Goal: Task Accomplishment & Management: Use online tool/utility

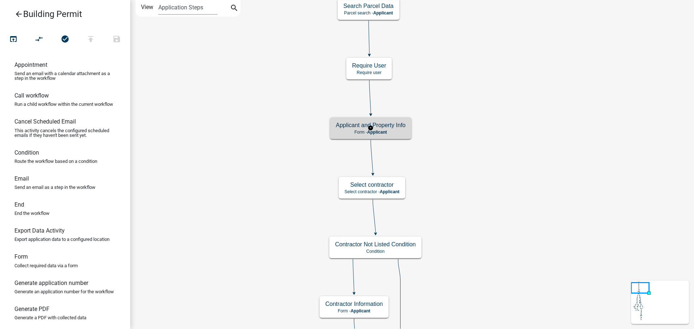
click at [391, 121] on div "Applicant and Property Info Form - Applicant" at bounding box center [370, 128] width 81 height 22
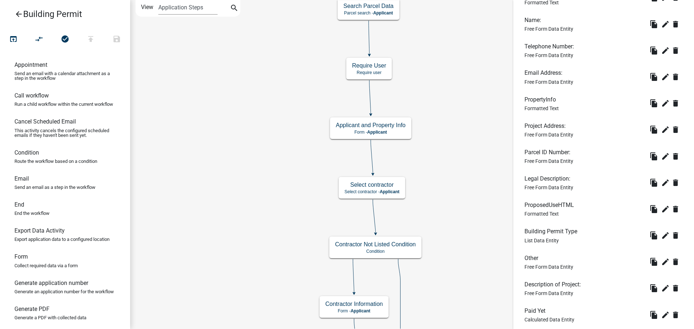
scroll to position [303, 0]
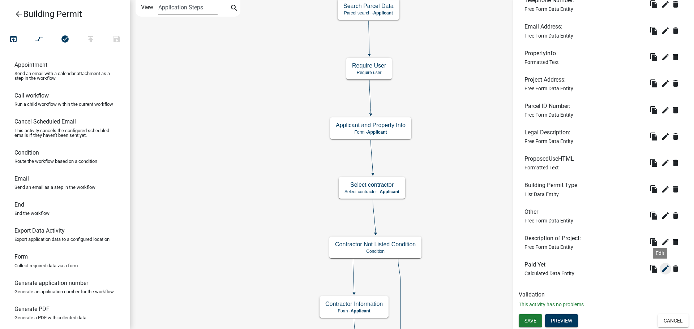
click at [661, 269] on icon "edit" at bounding box center [665, 269] width 9 height 9
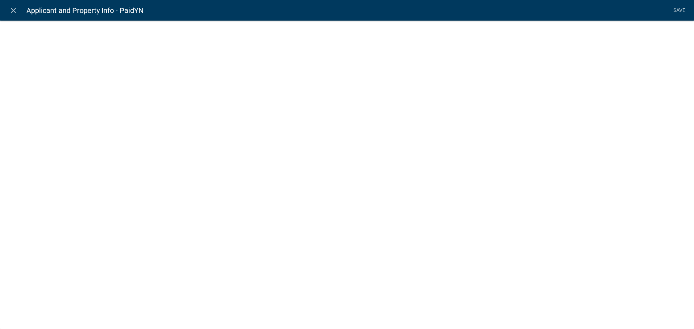
select select "calculated-value"
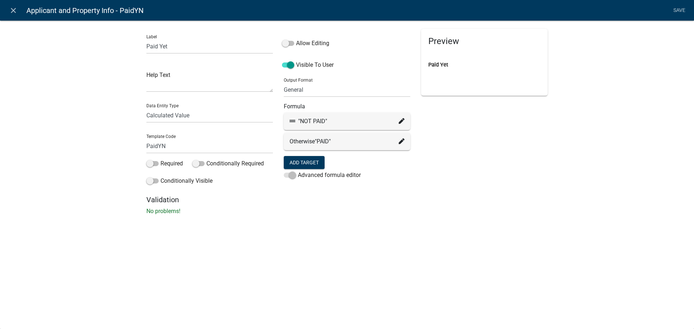
click at [58, 108] on div "Label Paid Yet Help Text Data Entity Type Free Form Text Document Display Entit…" at bounding box center [347, 120] width 694 height 222
click at [402, 119] on icon at bounding box center [402, 121] width 6 height 6
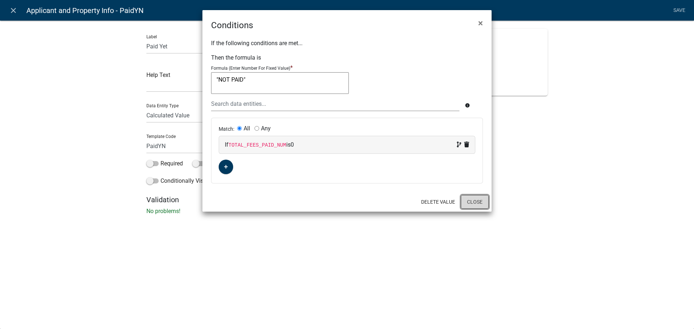
click at [476, 202] on button "Close" at bounding box center [475, 202] width 28 height 14
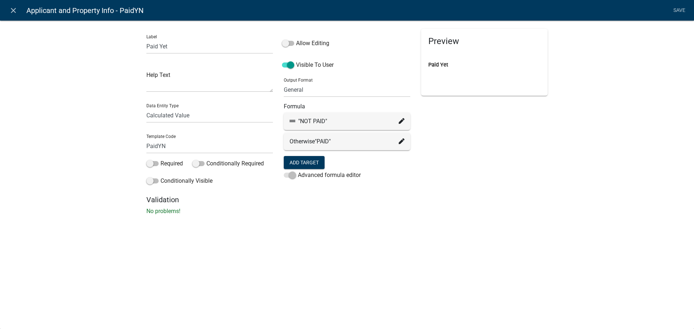
click at [97, 152] on div "Label Paid Yet Help Text Data Entity Type Free Form Text Document Display Entit…" at bounding box center [347, 120] width 694 height 222
click at [403, 144] on icon at bounding box center [402, 141] width 6 height 6
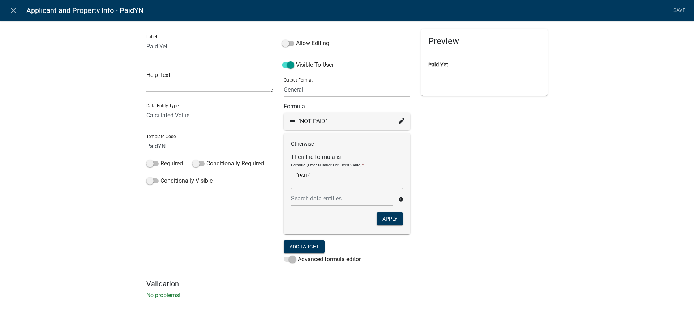
click at [97, 98] on div "Label Paid Yet Help Text Data Entity Type Free Form Text Document Display Entit…" at bounding box center [347, 162] width 694 height 307
click at [14, 8] on icon "close" at bounding box center [13, 10] width 9 height 9
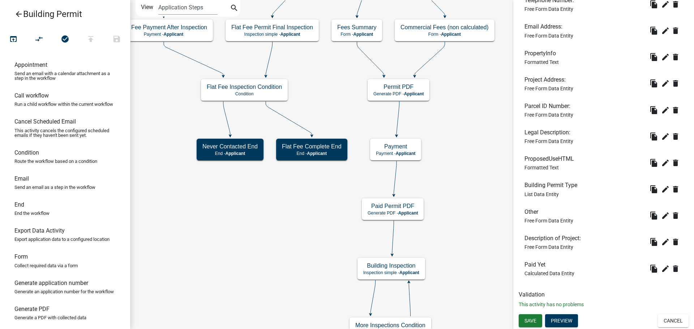
click at [466, 156] on icon "Start Start - Applicant Search Parcel Data Parcel search - Applicant Applicant …" at bounding box center [412, 229] width 563 height 459
click at [456, 138] on icon "Start Start - Applicant Search Parcel Data Parcel search - Applicant Applicant …" at bounding box center [412, 229] width 563 height 459
click at [470, 144] on icon "Start Start - Applicant Search Parcel Data Parcel search - Applicant Applicant …" at bounding box center [412, 229] width 563 height 459
click at [468, 142] on icon "Start Start - Applicant Search Parcel Data Parcel search - Applicant Applicant …" at bounding box center [412, 229] width 563 height 459
click at [485, 133] on icon "Start Start - Applicant Search Parcel Data Parcel search - Applicant Applicant …" at bounding box center [412, 229] width 563 height 459
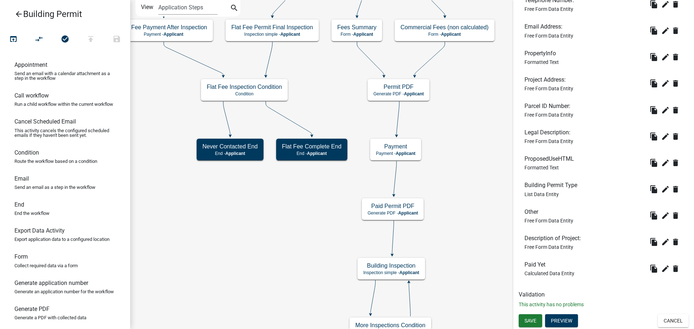
click at [452, 204] on icon "Start Start - Applicant Search Parcel Data Parcel search - Applicant Applicant …" at bounding box center [412, 229] width 563 height 459
click at [279, 236] on icon "Start Start - Applicant Search Parcel Data Parcel search - Applicant Applicant …" at bounding box center [412, 229] width 563 height 459
click at [464, 206] on icon "Start Start - Applicant Search Parcel Data Parcel search - Applicant Applicant …" at bounding box center [412, 229] width 563 height 459
click at [298, 232] on icon "Start Start - Applicant Search Parcel Data Parcel search - Applicant Applicant …" at bounding box center [412, 229] width 563 height 459
click at [492, 211] on icon "Start Start - Applicant Search Parcel Data Parcel search - Applicant Applicant …" at bounding box center [412, 229] width 563 height 459
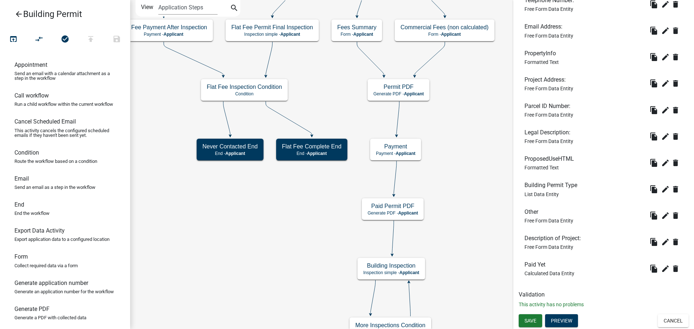
click at [281, 225] on icon "Start Start - Applicant Search Parcel Data Parcel search - Applicant Applicant …" at bounding box center [412, 229] width 563 height 459
click at [474, 208] on icon "Start Start - Applicant Search Parcel Data Parcel search - Applicant Applicant …" at bounding box center [412, 229] width 563 height 459
click at [279, 221] on icon "Start Start - Applicant Search Parcel Data Parcel search - Applicant Applicant …" at bounding box center [412, 229] width 563 height 459
click at [258, 204] on icon "Start Start - Applicant Search Parcel Data Parcel search - Applicant Applicant …" at bounding box center [412, 229] width 563 height 459
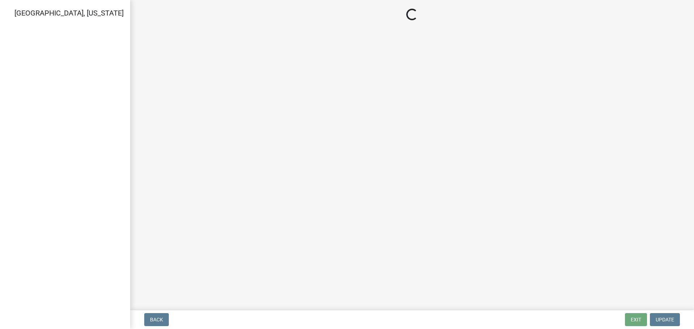
select select "3613e5d6-c0da-40a7-83d4-d5638b2e6124"
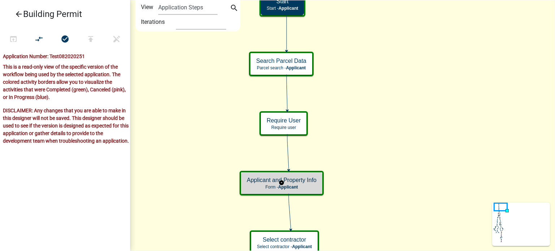
click at [308, 181] on h5 "Applicant and Property Info" at bounding box center [282, 180] width 70 height 7
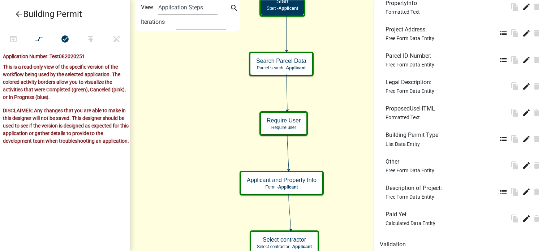
scroll to position [381, 0]
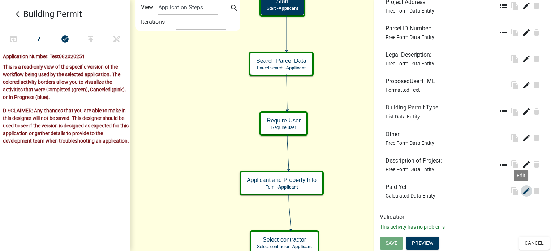
click at [522, 191] on icon "edit" at bounding box center [526, 191] width 9 height 9
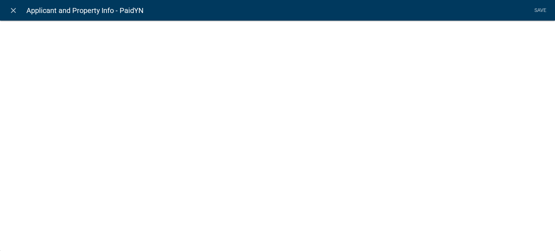
select select "calculated-value"
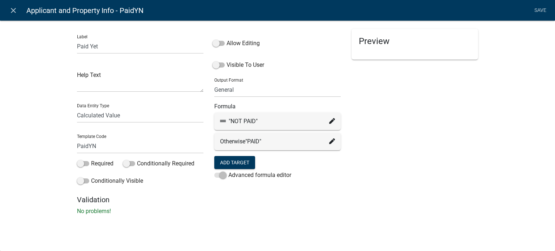
click at [334, 122] on icon at bounding box center [332, 121] width 6 height 6
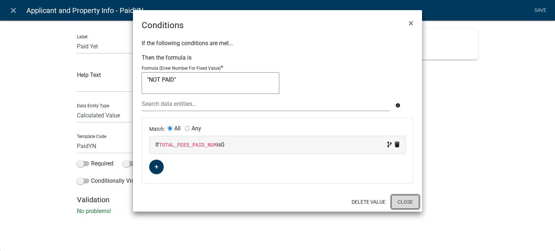
click at [408, 200] on button "Close" at bounding box center [406, 202] width 28 height 14
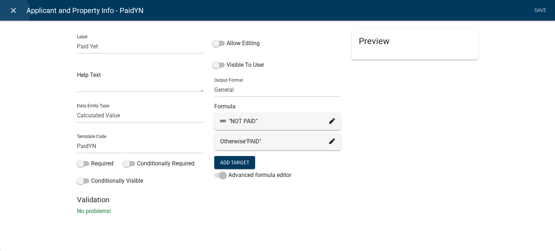
click at [12, 12] on icon "close" at bounding box center [13, 10] width 9 height 9
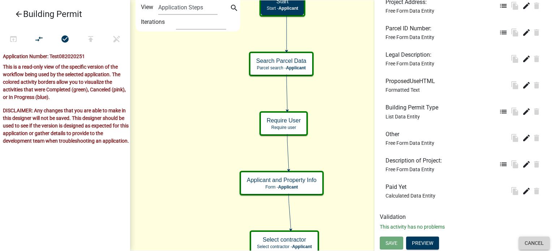
click at [533, 239] on button "Cancel" at bounding box center [534, 243] width 31 height 13
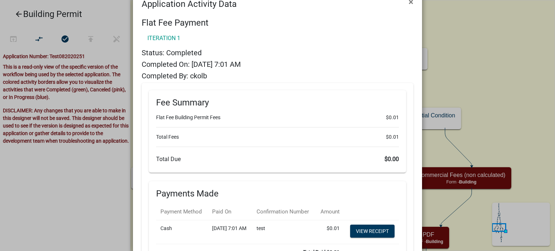
scroll to position [0, 0]
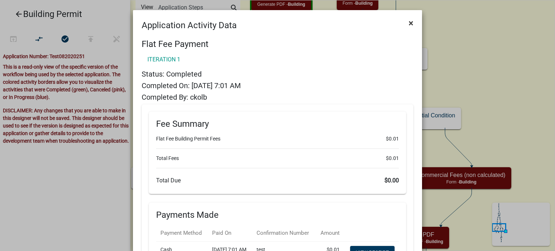
click at [409, 24] on span "×" at bounding box center [411, 23] width 5 height 10
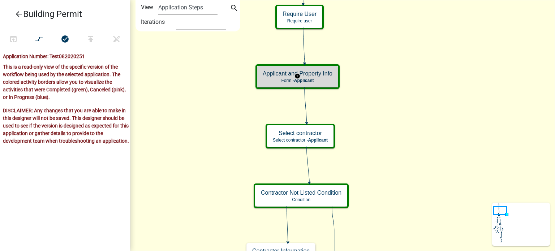
click at [326, 79] on p "Form - Applicant" at bounding box center [298, 80] width 70 height 5
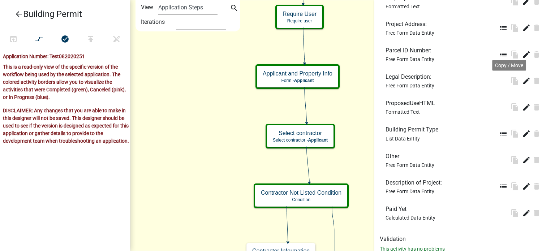
scroll to position [381, 0]
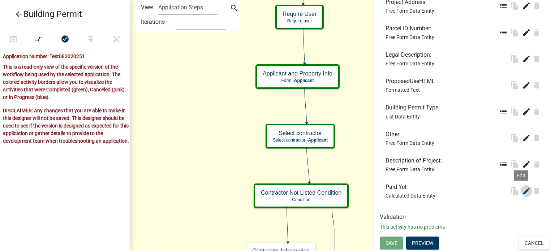
click at [522, 188] on icon "edit" at bounding box center [526, 191] width 9 height 9
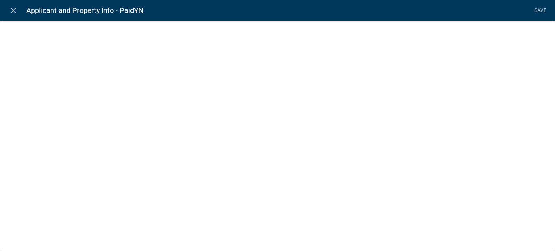
select select "calculated-value"
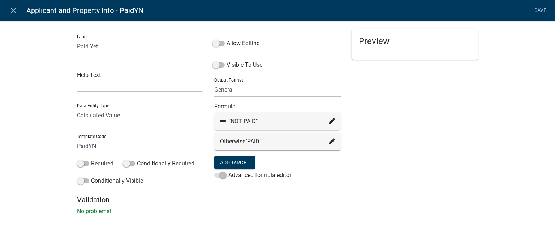
click at [331, 121] on icon at bounding box center [332, 121] width 6 height 6
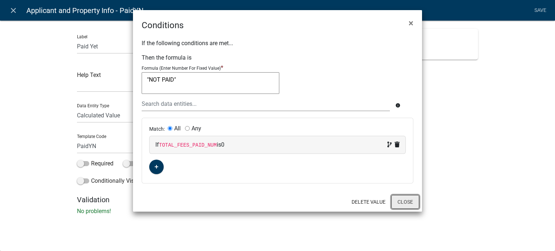
click at [409, 204] on button "Close" at bounding box center [406, 202] width 28 height 14
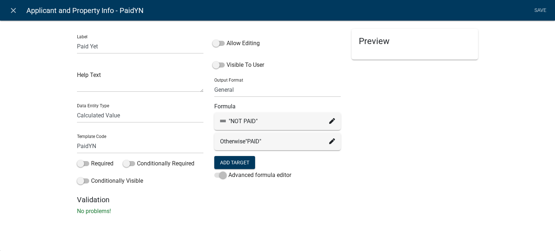
click at [334, 141] on icon at bounding box center [332, 141] width 6 height 6
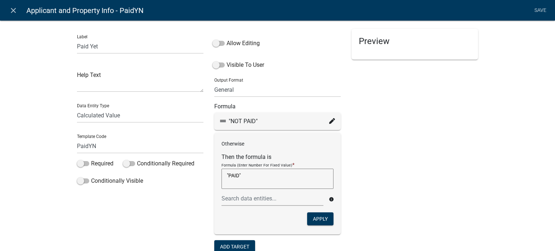
click at [304, 178] on textarea ""PAID"" at bounding box center [278, 179] width 112 height 20
click at [14, 11] on icon "close" at bounding box center [13, 10] width 9 height 9
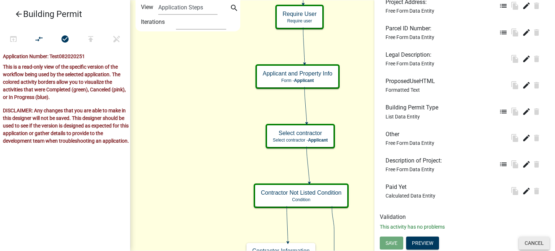
click at [538, 240] on button "Cancel" at bounding box center [534, 243] width 31 height 13
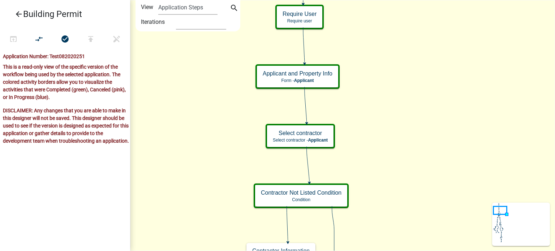
scroll to position [0, 0]
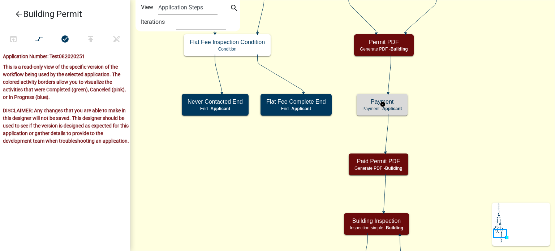
click at [402, 102] on h5 "Payment" at bounding box center [382, 101] width 39 height 7
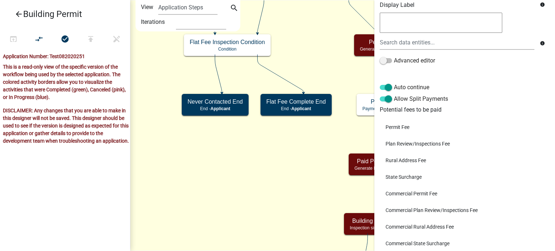
scroll to position [181, 0]
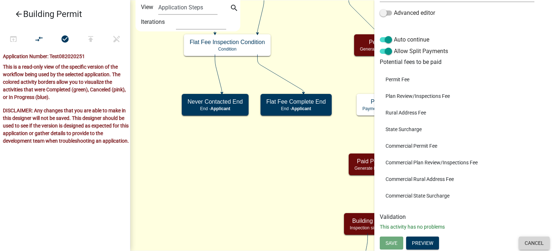
click at [535, 243] on button "Cancel" at bounding box center [534, 243] width 31 height 13
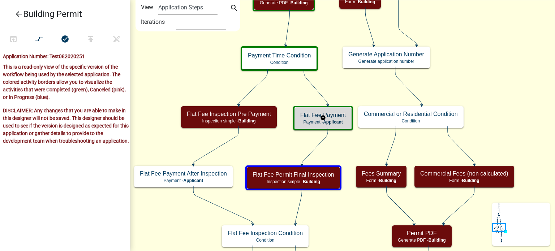
click at [337, 118] on h5 "Flat Fee Payment" at bounding box center [323, 115] width 46 height 7
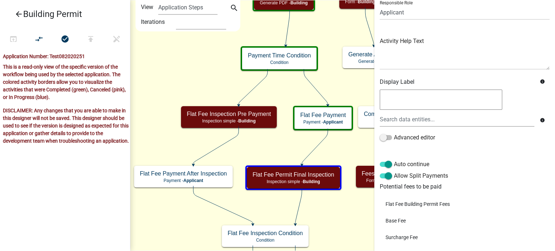
scroll to position [98, 0]
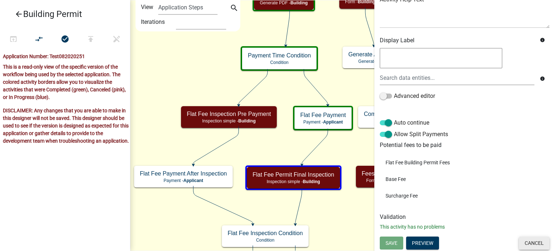
click at [534, 240] on button "Cancel" at bounding box center [534, 243] width 31 height 13
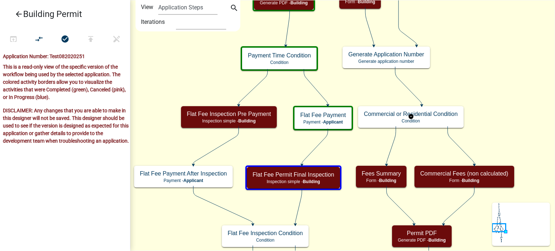
scroll to position [0, 0]
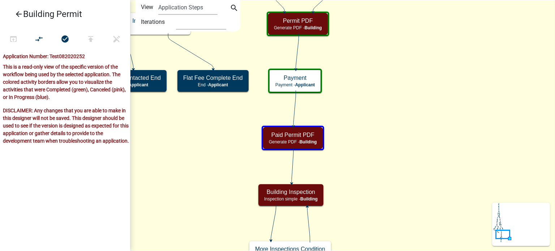
click at [352, 90] on icon "Start Start - Applicant Search Parcel Data Parcel search - Applicant Applicant …" at bounding box center [343, 188] width 424 height 377
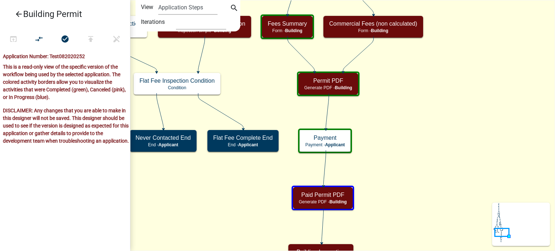
click at [386, 142] on icon "Start Start - Applicant Search Parcel Data Parcel search - Applicant Applicant …" at bounding box center [343, 218] width 424 height 436
click at [378, 120] on icon "Start Start - Applicant Search Parcel Data Parcel search - Applicant Applicant …" at bounding box center [343, 218] width 424 height 436
click at [244, 73] on icon "Start Start - Applicant Search Parcel Data Parcel search - Applicant Applicant …" at bounding box center [343, 218] width 424 height 436
click at [259, 78] on icon "Start Start - Applicant Search Parcel Data Parcel search - Applicant Applicant …" at bounding box center [343, 218] width 424 height 436
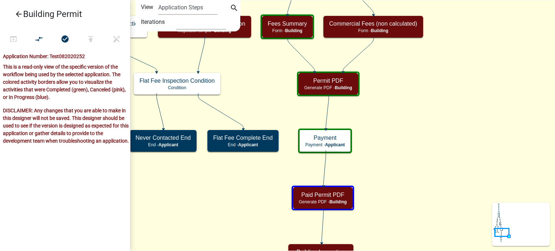
click at [389, 107] on icon "Start Start - Applicant Search Parcel Data Parcel search - Applicant Applicant …" at bounding box center [343, 218] width 424 height 436
click at [253, 79] on icon "Start Start - Applicant Search Parcel Data Parcel search - Applicant Applicant …" at bounding box center [343, 218] width 424 height 436
click at [275, 99] on icon "Start Start - Applicant Search Parcel Data Parcel search - Applicant Applicant …" at bounding box center [343, 218] width 424 height 436
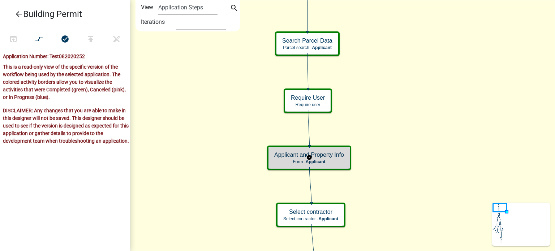
click at [325, 157] on h5 "Applicant and Property Info" at bounding box center [309, 154] width 70 height 7
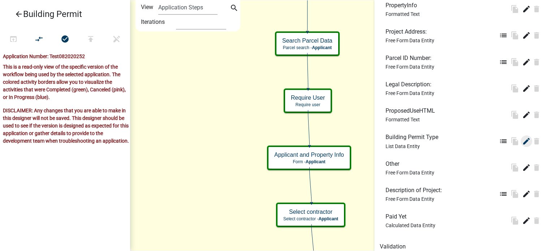
scroll to position [381, 0]
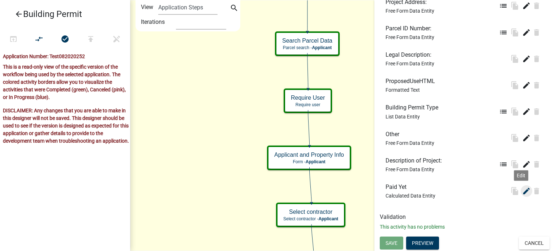
click at [522, 187] on icon "edit" at bounding box center [526, 191] width 9 height 9
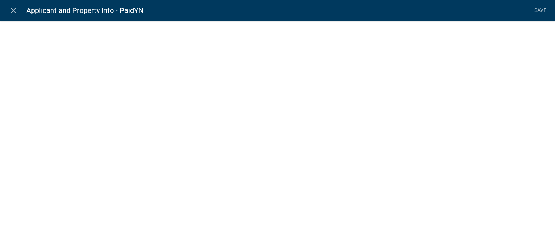
select select "calculated-value"
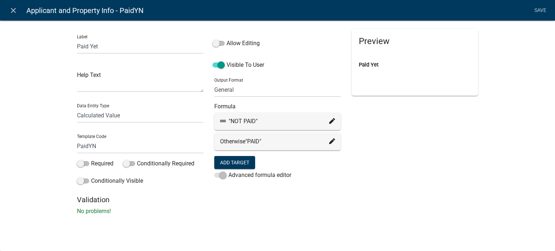
click at [332, 121] on icon at bounding box center [332, 121] width 6 height 6
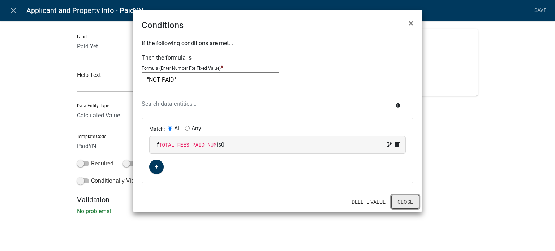
click at [404, 202] on button "Close" at bounding box center [406, 202] width 28 height 14
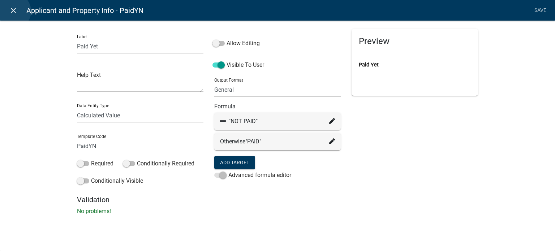
click at [13, 11] on icon "close" at bounding box center [13, 10] width 9 height 9
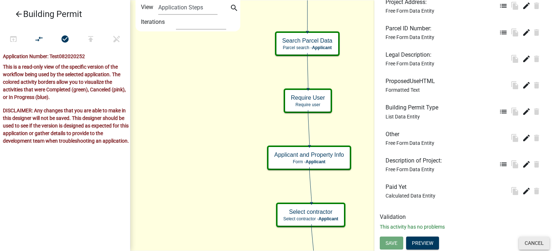
click at [538, 245] on button "Cancel" at bounding box center [534, 243] width 31 height 13
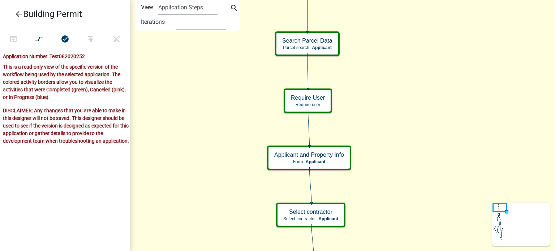
scroll to position [0, 0]
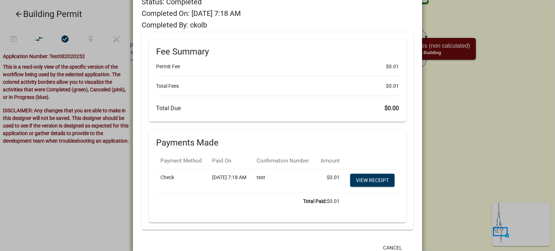
scroll to position [112, 0]
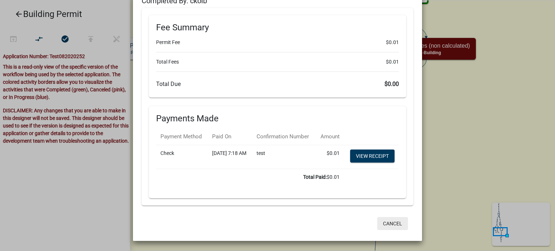
click at [392, 226] on button "Cancel" at bounding box center [392, 223] width 31 height 13
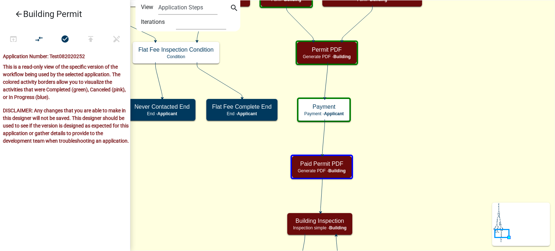
click at [406, 115] on icon "Start Start - Applicant Search Parcel Data Parcel search - Applicant Applicant …" at bounding box center [343, 203] width 424 height 406
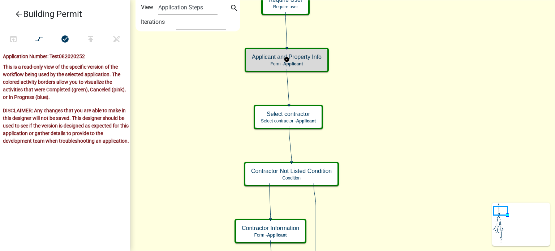
click at [315, 54] on h5 "Applicant and Property Info" at bounding box center [287, 57] width 70 height 7
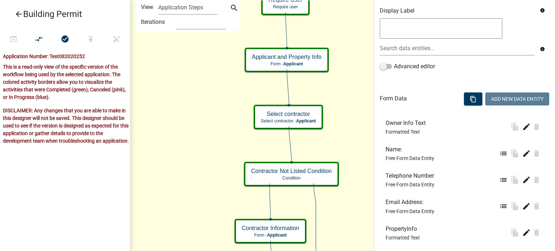
scroll to position [362, 0]
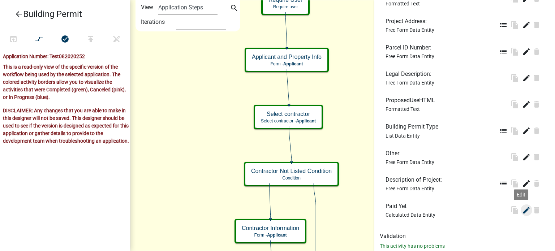
click at [522, 213] on icon "edit" at bounding box center [526, 210] width 9 height 9
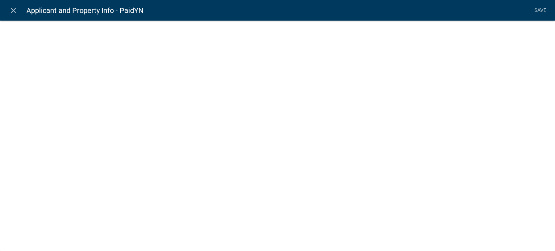
select select "calculated-value"
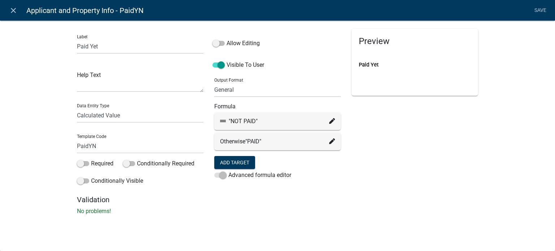
click at [333, 121] on icon at bounding box center [332, 121] width 6 height 6
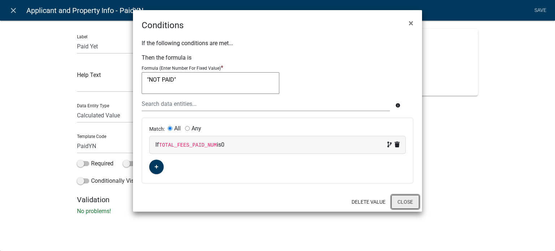
click at [409, 205] on button "Close" at bounding box center [406, 202] width 28 height 14
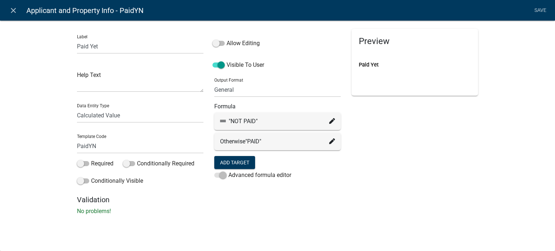
click at [334, 140] on icon at bounding box center [332, 141] width 6 height 6
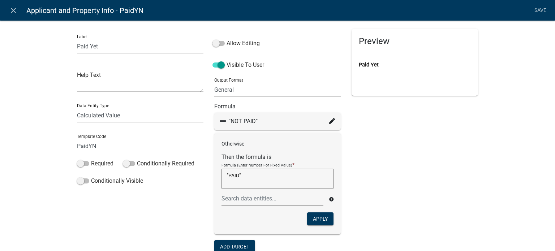
click at [288, 182] on textarea ""PAID"" at bounding box center [278, 179] width 112 height 20
click at [445, 178] on div "Preview Paid Yet" at bounding box center [414, 154] width 137 height 251
click at [10, 11] on icon "close" at bounding box center [13, 10] width 9 height 9
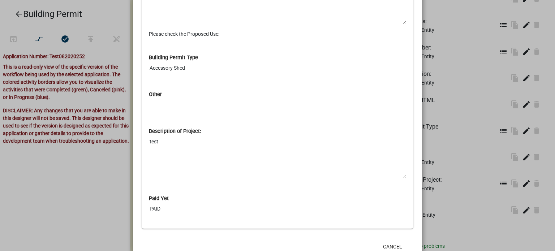
scroll to position [394, 0]
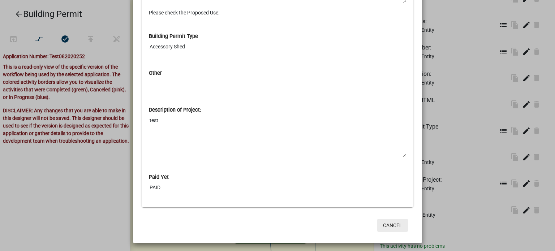
click at [394, 223] on button "Cancel" at bounding box center [392, 225] width 31 height 13
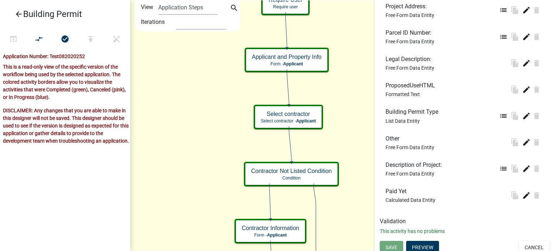
scroll to position [381, 0]
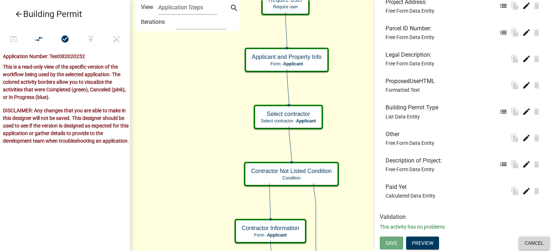
click at [528, 244] on button "Cancel" at bounding box center [534, 243] width 31 height 13
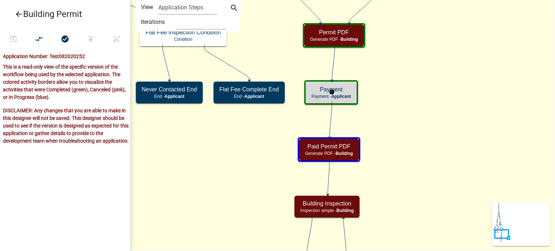
click at [349, 91] on h5 "Payment" at bounding box center [331, 89] width 39 height 7
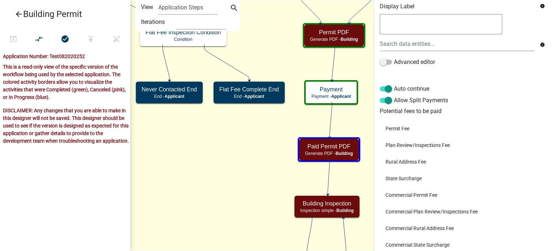
scroll to position [181, 0]
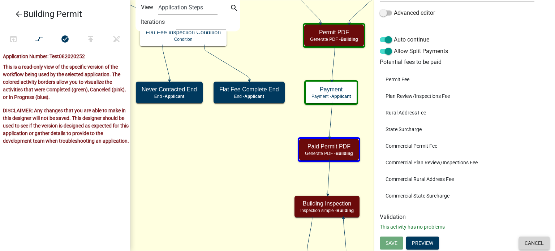
click at [537, 240] on button "Cancel" at bounding box center [534, 243] width 31 height 13
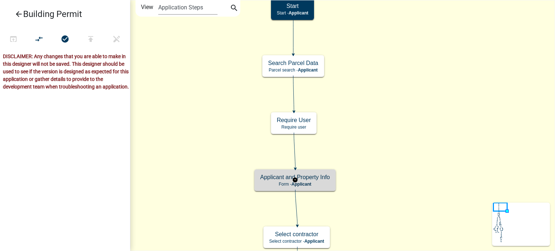
click at [317, 178] on h5 "Applicant and Property Info" at bounding box center [295, 177] width 70 height 7
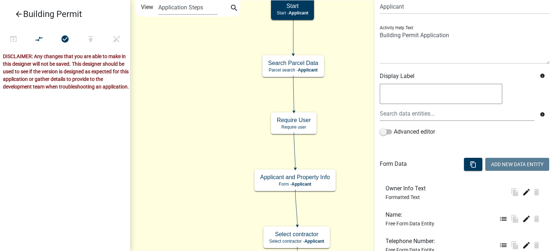
scroll to position [354, 0]
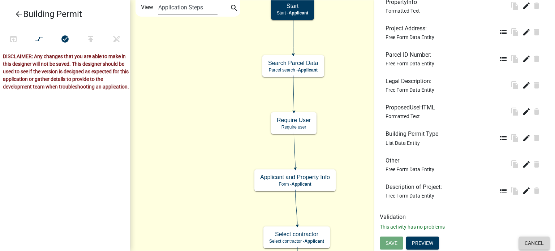
click at [533, 241] on button "Cancel" at bounding box center [534, 243] width 31 height 13
